Goal: Transaction & Acquisition: Purchase product/service

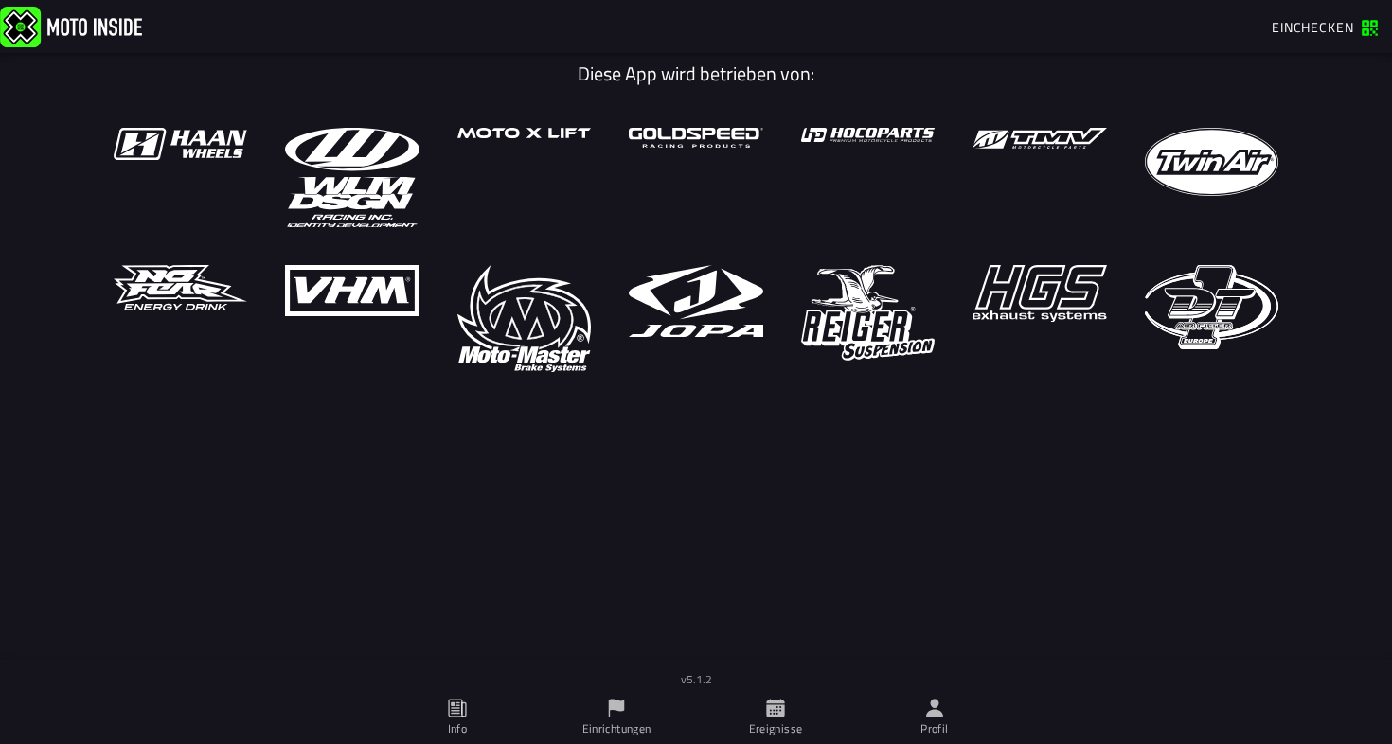
click at [775, 715] on icon at bounding box center [775, 708] width 18 height 18
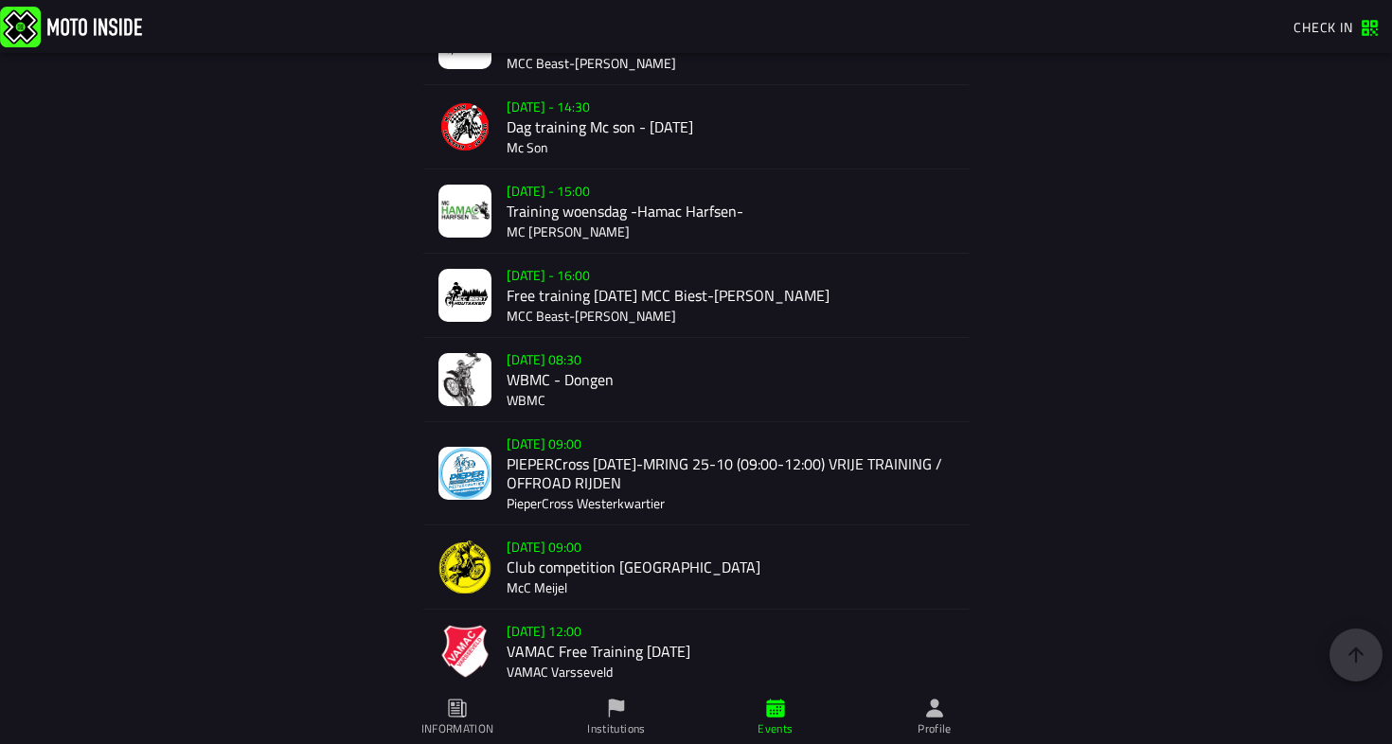
scroll to position [1352, 0]
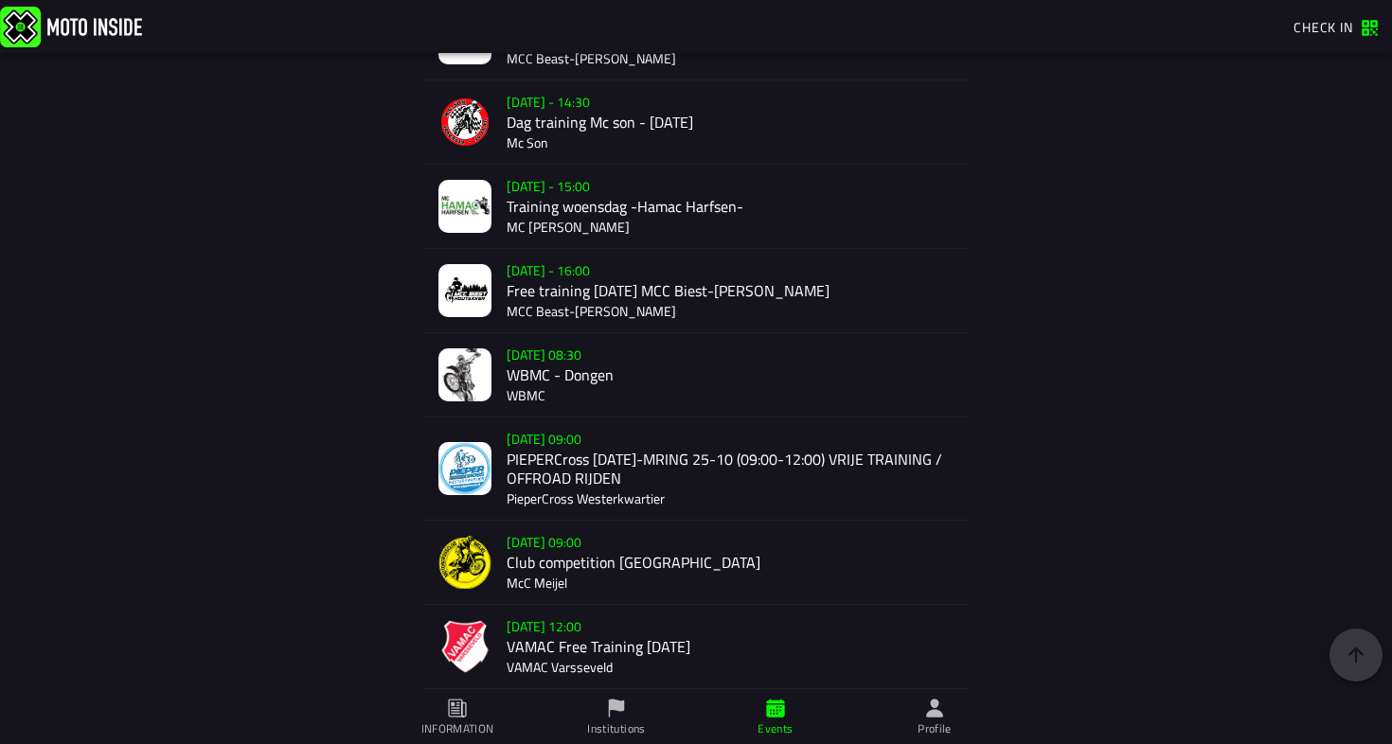
click at [545, 563] on div "Sat 25 Oct - 09:00 Club competition Meijel McC Meijel" at bounding box center [729, 562] width 447 height 83
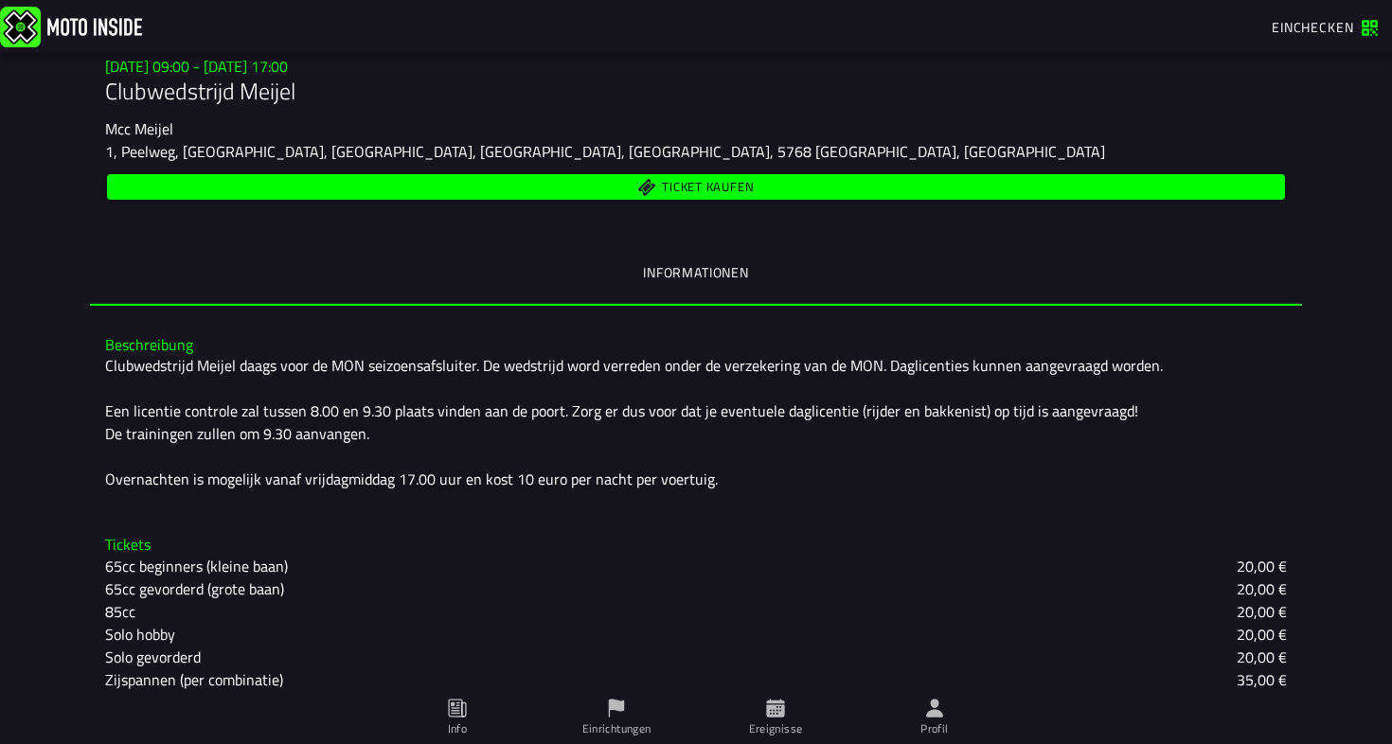
scroll to position [360, 0]
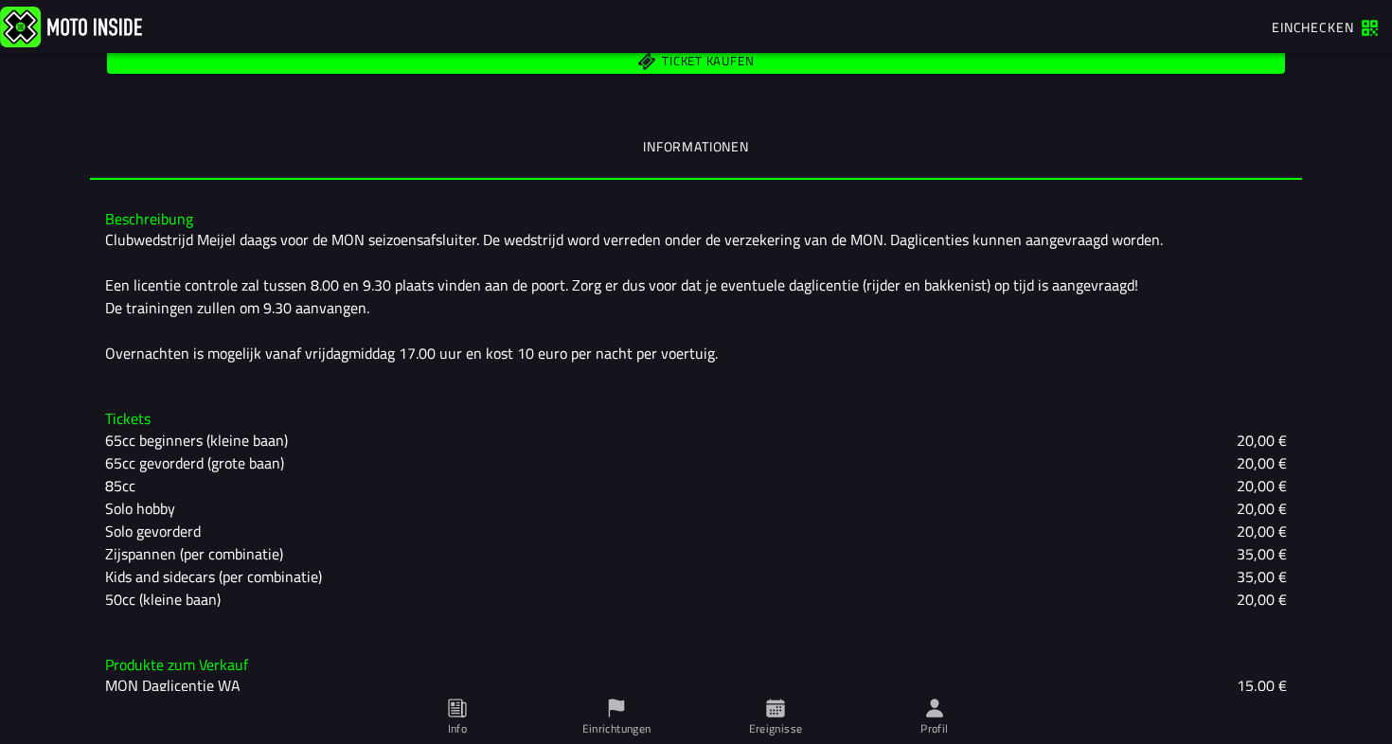
click at [745, 73] on button "Ticket kaufen" at bounding box center [696, 61] width 1178 height 26
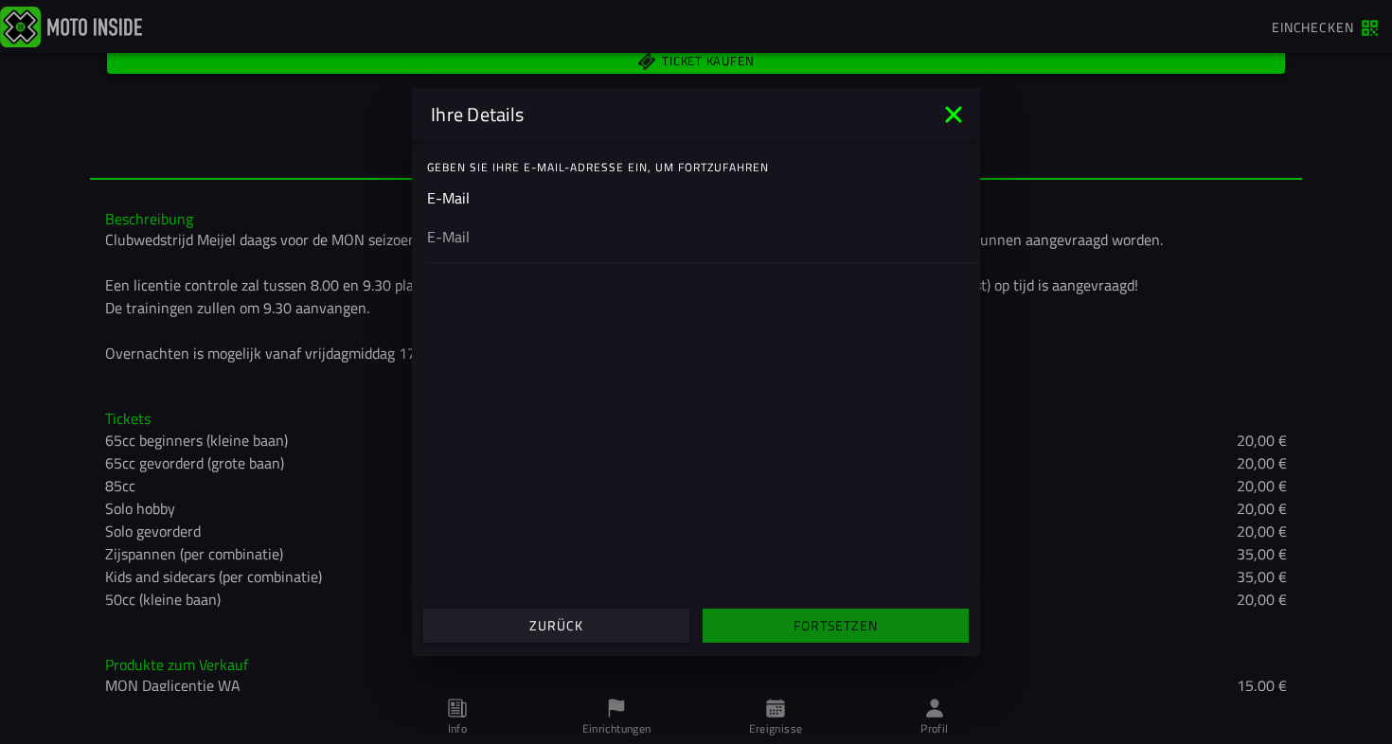
click at [549, 200] on ion-input "E-Mail" at bounding box center [696, 224] width 538 height 76
click at [479, 200] on ion-input "E-Mail" at bounding box center [696, 224] width 538 height 76
click at [460, 200] on ion-input "E-Mail" at bounding box center [696, 224] width 538 height 76
click at [434, 207] on ion-input "E-Mail" at bounding box center [696, 224] width 538 height 76
click at [441, 263] on ion-list "Geben Sie Ihre E-Mail-Adresse ein, um fortzufahren E-Mail" at bounding box center [696, 206] width 568 height 130
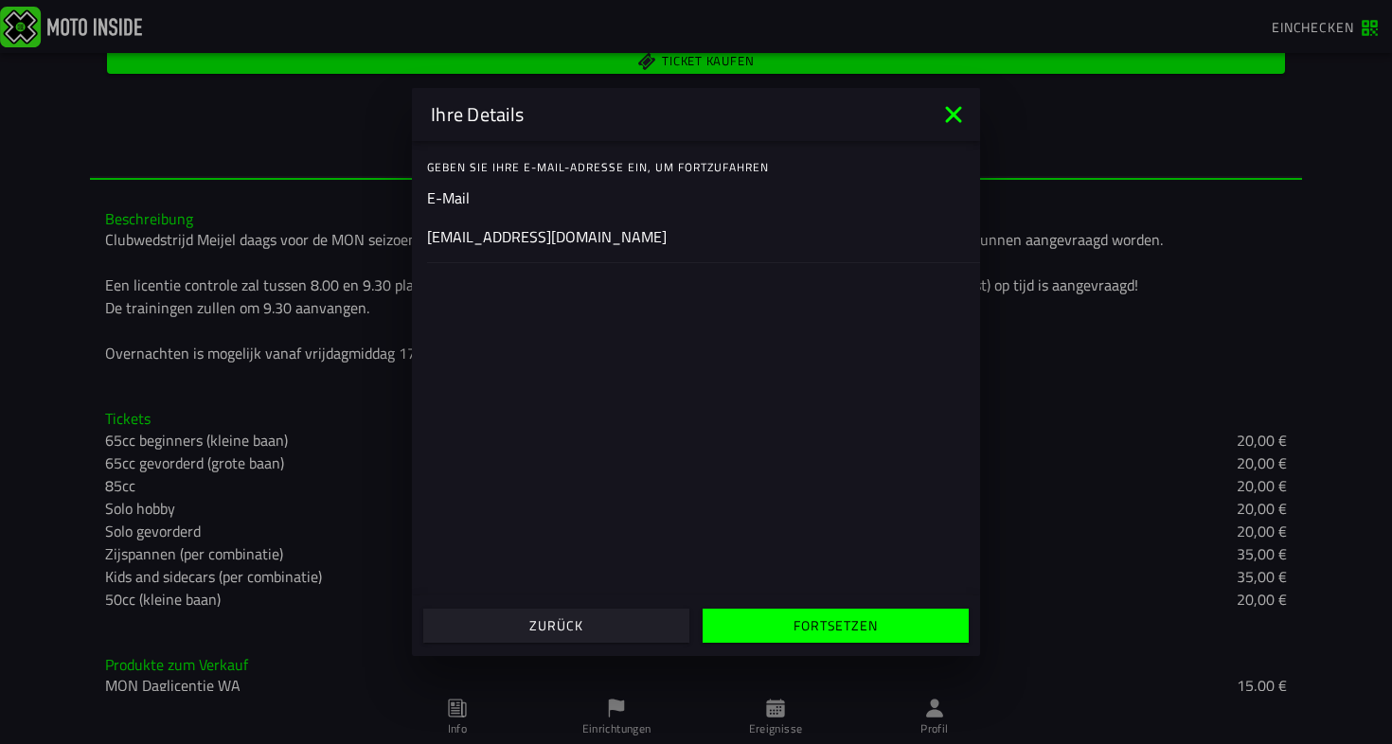
type input "[EMAIL_ADDRESS][DOMAIN_NAME]"
click at [0, 0] on slot "Fortsetzen" at bounding box center [0, 0] width 0 height 0
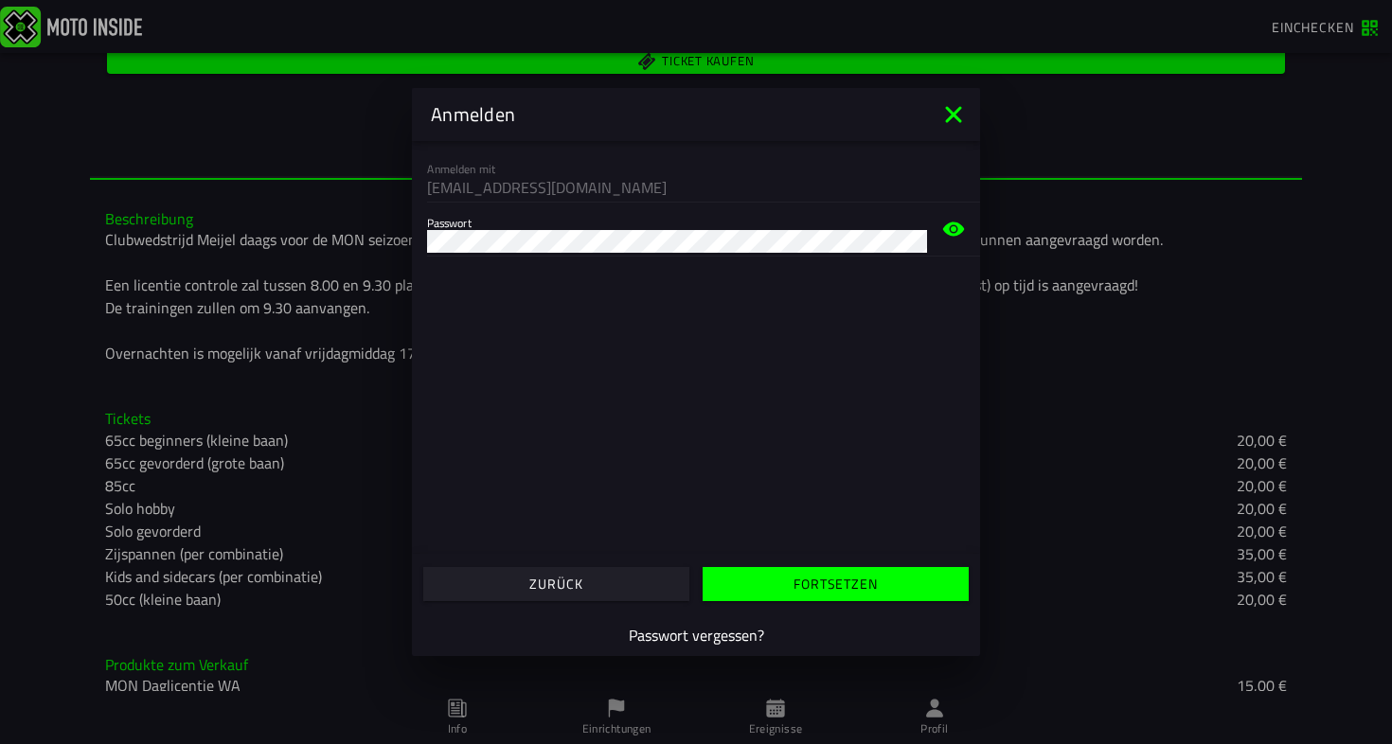
click at [0, 0] on slot "Fortsetzen" at bounding box center [0, 0] width 0 height 0
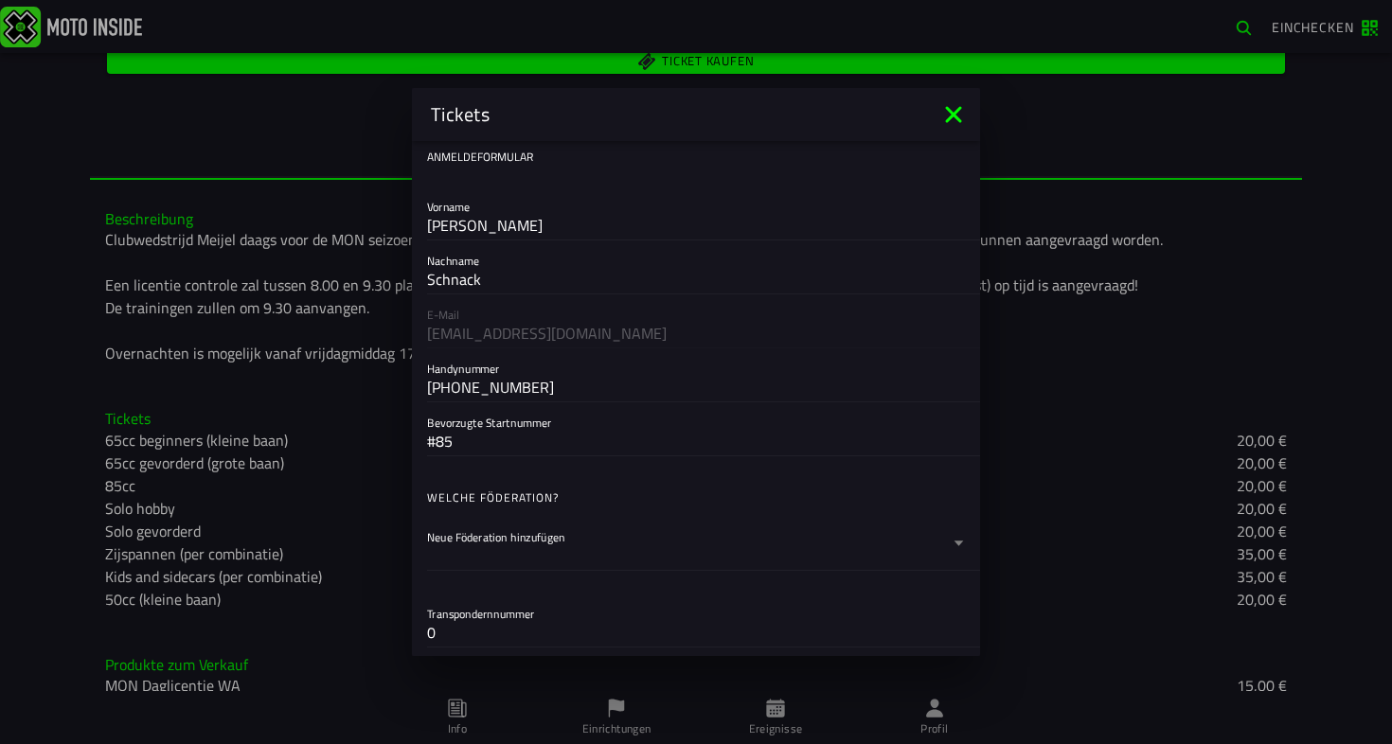
click at [532, 541] on div at bounding box center [688, 555] width 522 height 30
click at [532, 541] on button "Neue Föderation hinzufügen" at bounding box center [696, 543] width 538 height 53
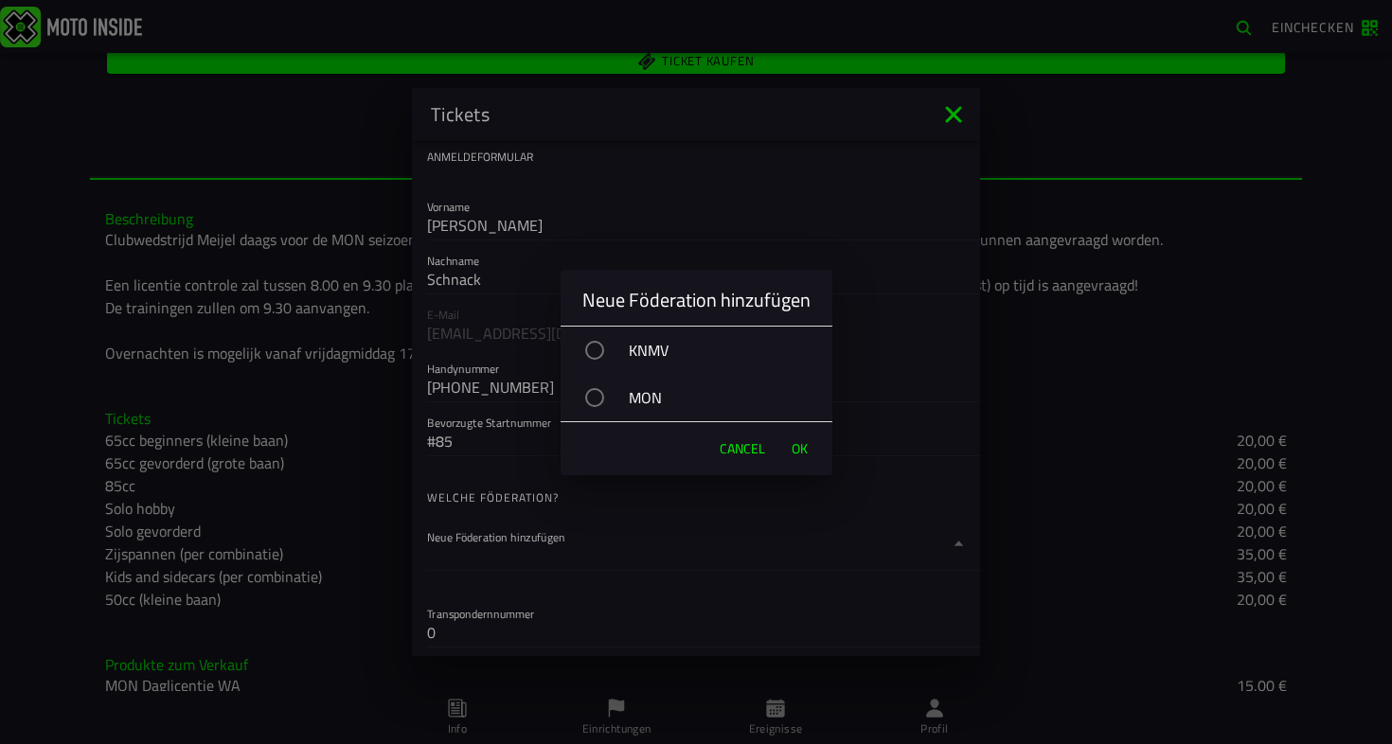
click at [611, 399] on div "MON" at bounding box center [705, 397] width 253 height 47
click at [802, 448] on span "OK" at bounding box center [799, 448] width 16 height 19
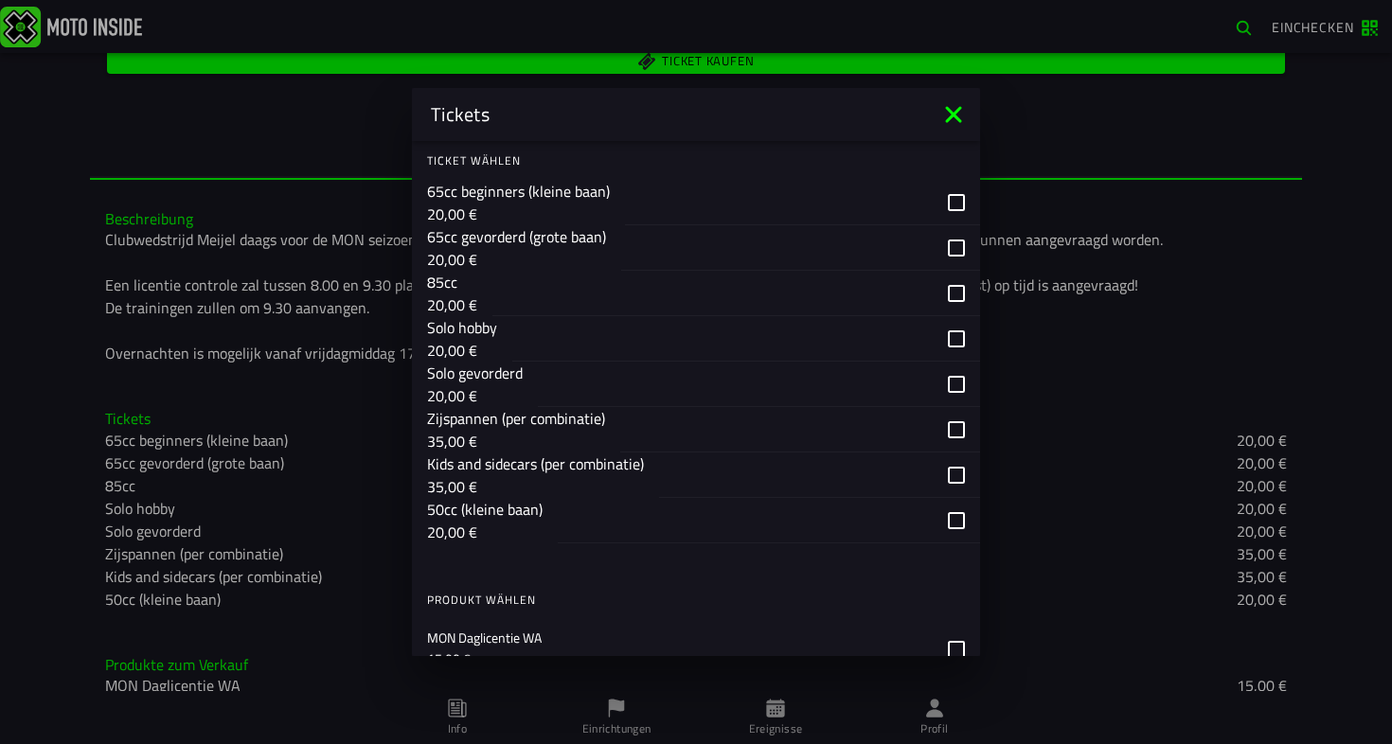
scroll to position [618, 0]
click at [958, 478] on div "button" at bounding box center [819, 475] width 321 height 45
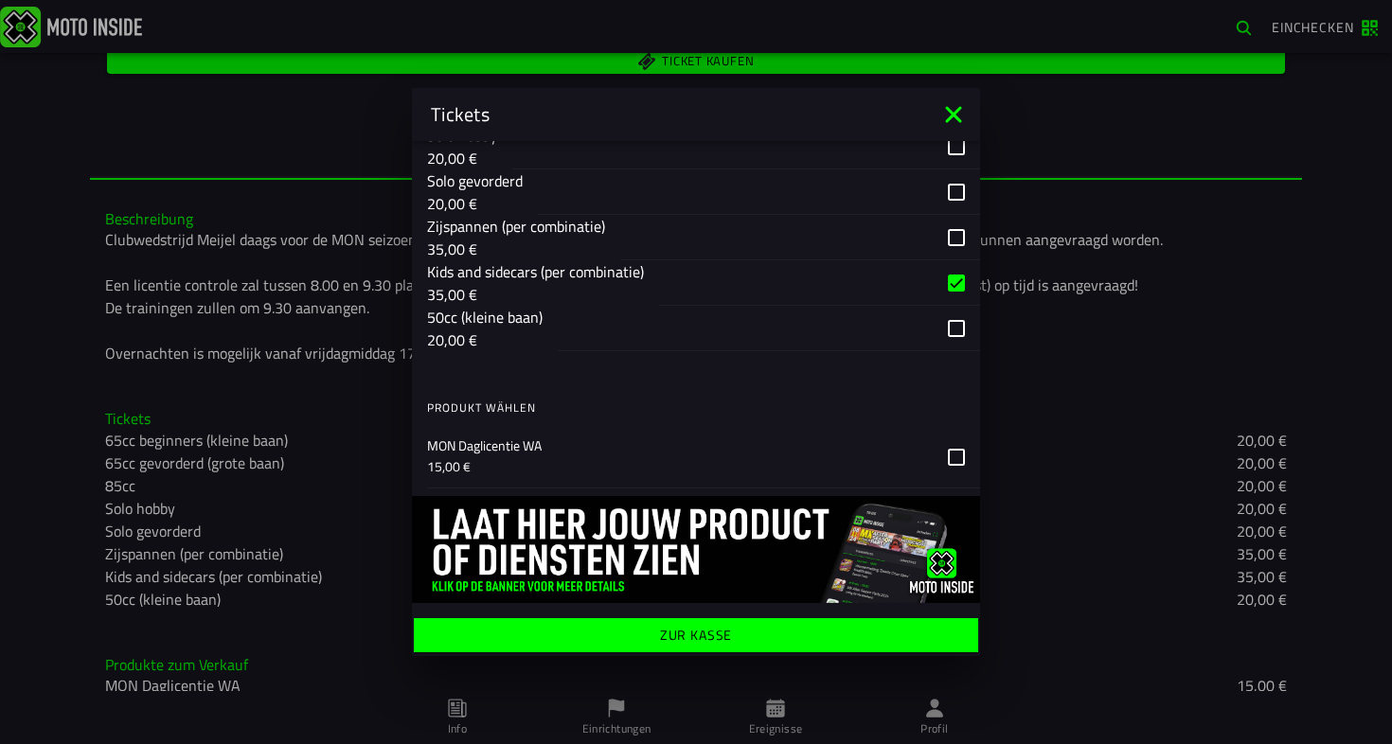
scroll to position [811, 0]
click at [957, 454] on icon at bounding box center [956, 457] width 17 height 17
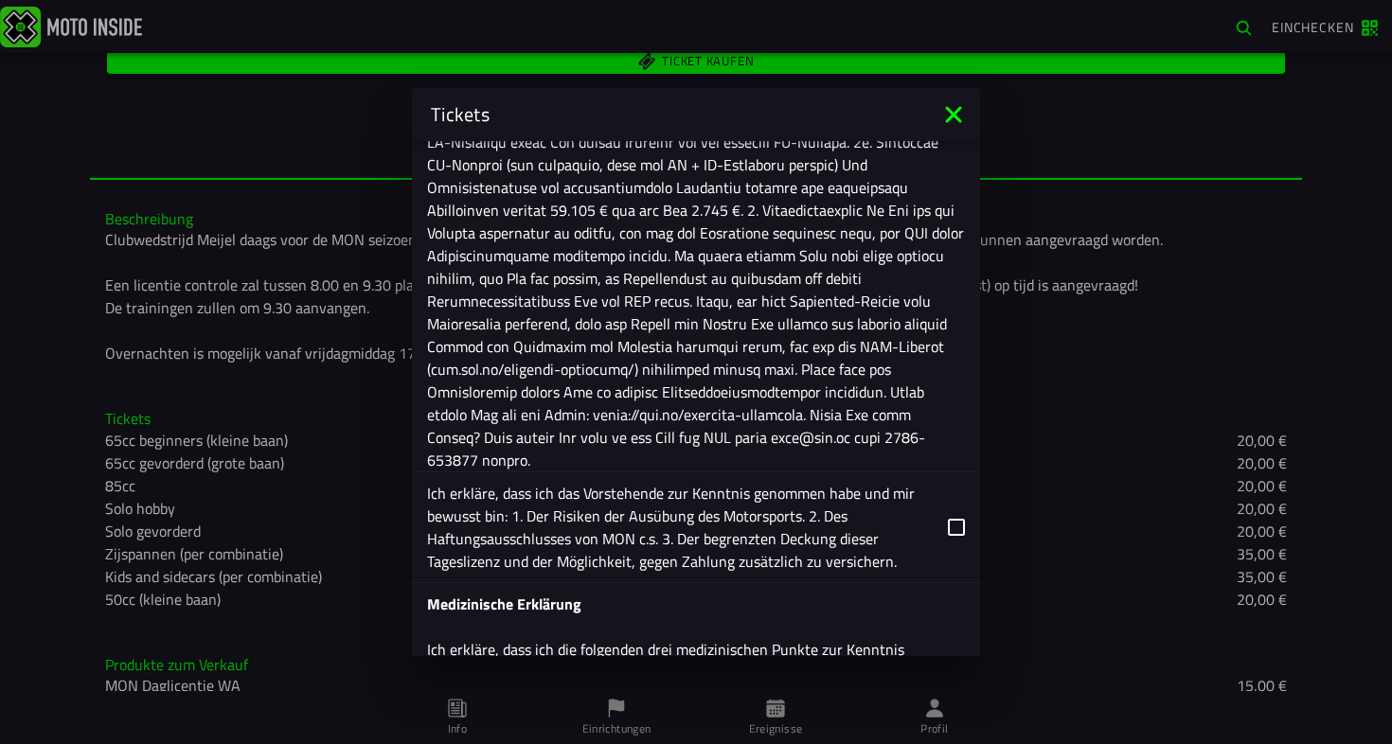
scroll to position [1541, 0]
click at [955, 529] on icon at bounding box center [956, 526] width 17 height 17
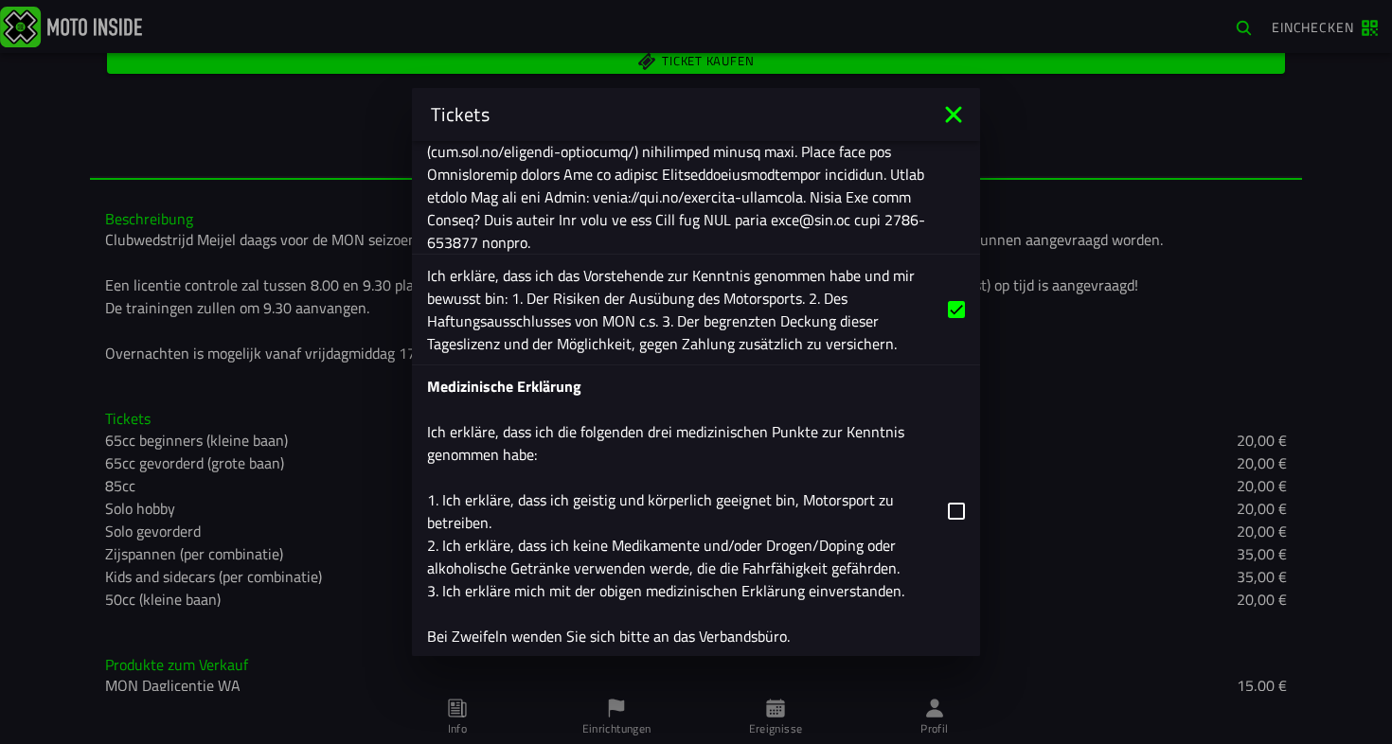
scroll to position [1759, 0]
click at [956, 517] on icon at bounding box center [956, 510] width 17 height 17
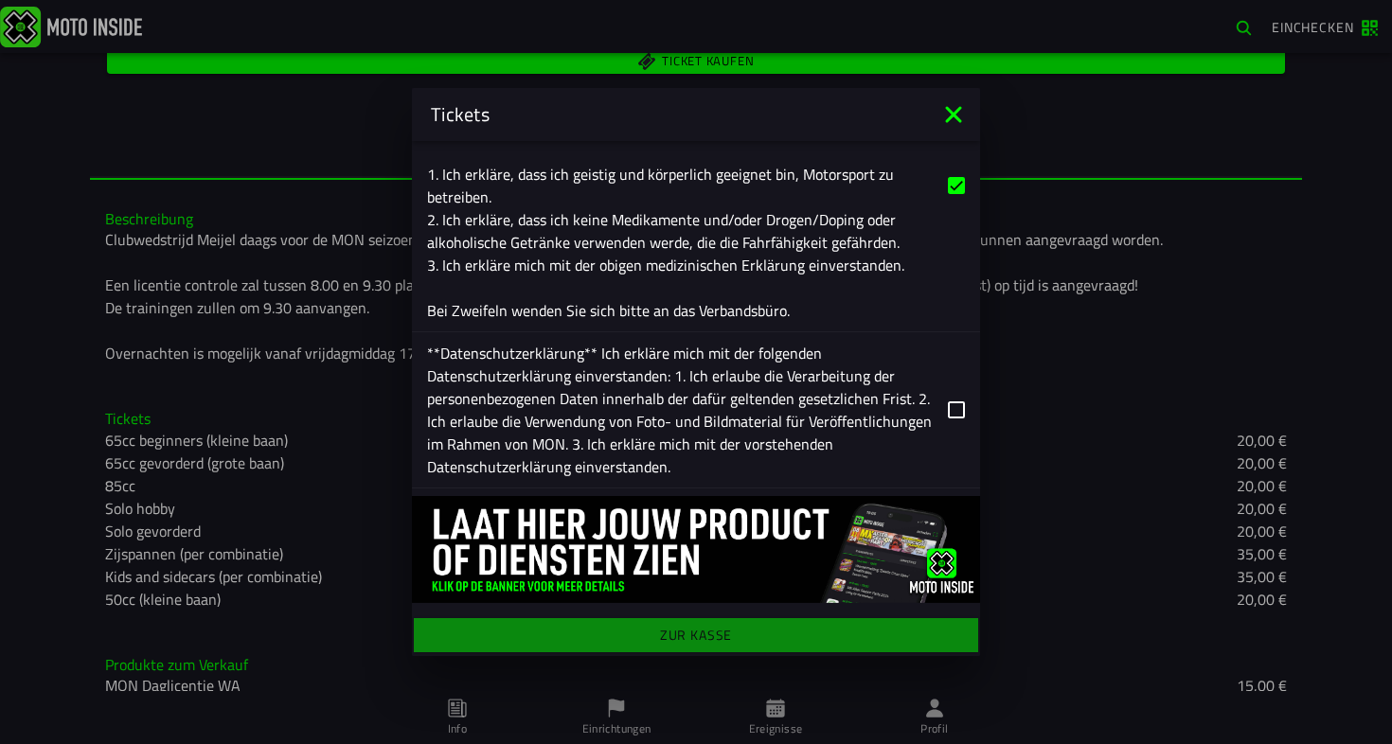
scroll to position [2083, 0]
click at [955, 414] on icon at bounding box center [956, 409] width 17 height 17
